Goal: Communication & Community: Answer question/provide support

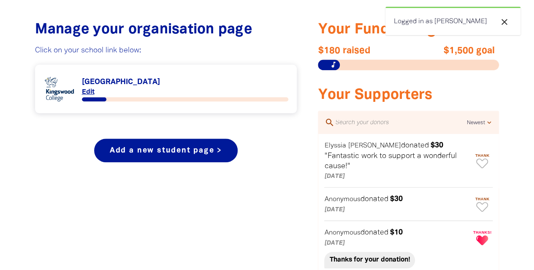
scroll to position [328, 0]
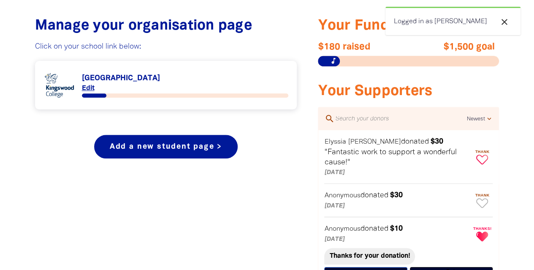
click at [483, 158] on icon "Paginated content" at bounding box center [482, 160] width 12 height 10
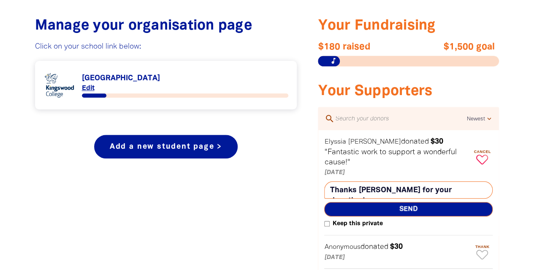
click at [411, 207] on span "Send" at bounding box center [408, 209] width 168 height 14
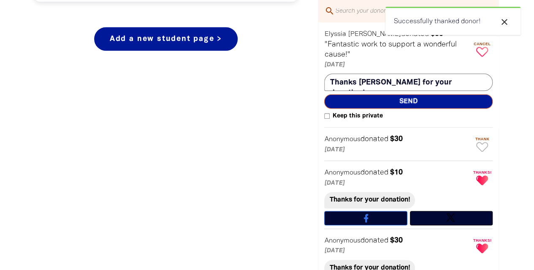
scroll to position [438, 0]
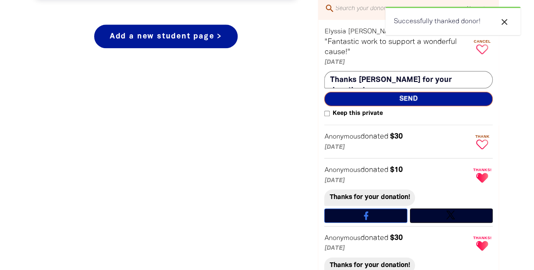
click at [482, 143] on icon "Paginated content" at bounding box center [482, 144] width 12 height 10
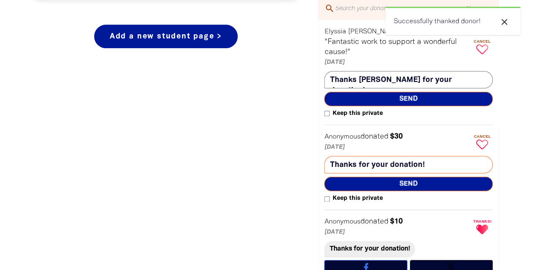
click at [412, 183] on span "Send" at bounding box center [408, 183] width 168 height 14
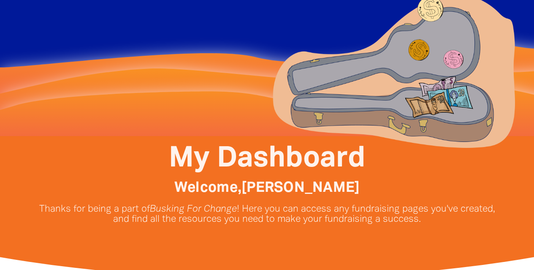
scroll to position [0, 0]
